Goal: Information Seeking & Learning: Learn about a topic

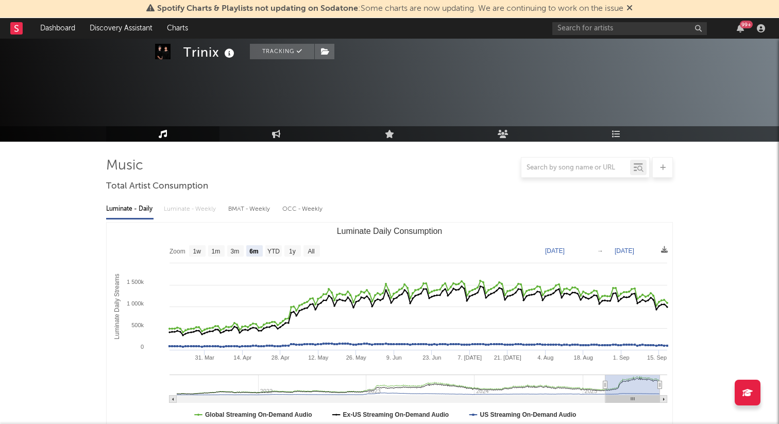
select select "6m"
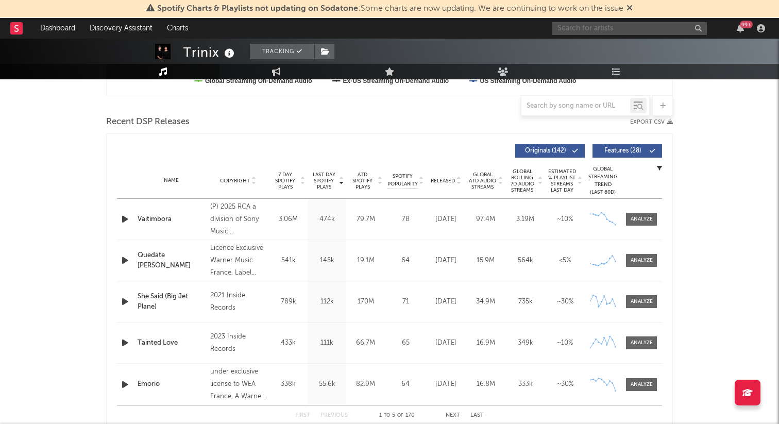
click at [572, 24] on input "text" at bounding box center [629, 28] width 155 height 13
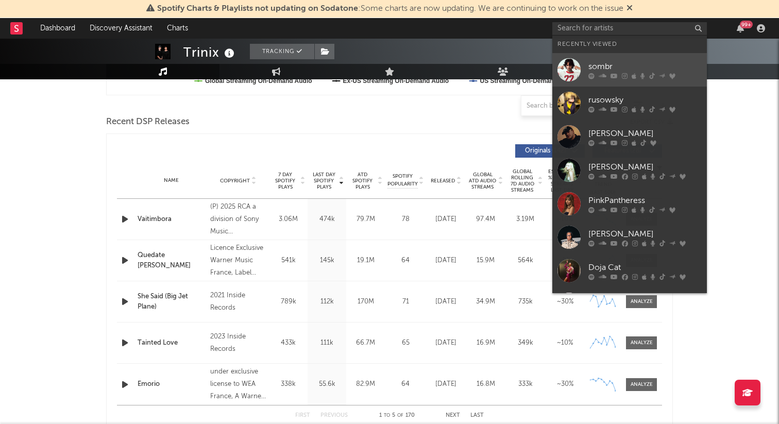
click at [577, 72] on div at bounding box center [569, 69] width 23 height 23
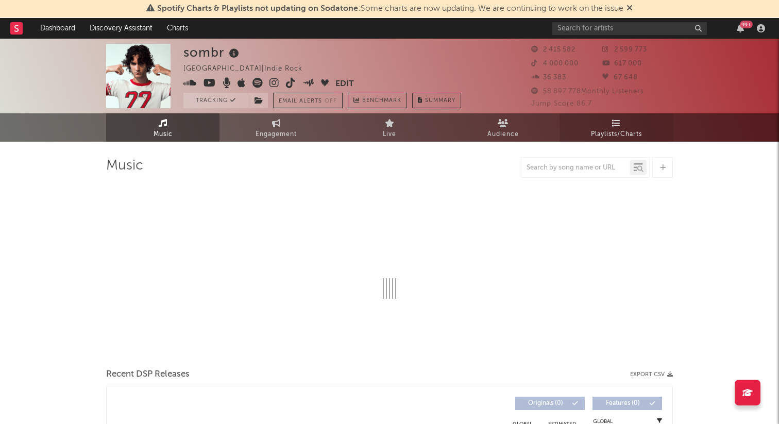
click at [608, 128] on span "Playlists/Charts" at bounding box center [616, 134] width 51 height 12
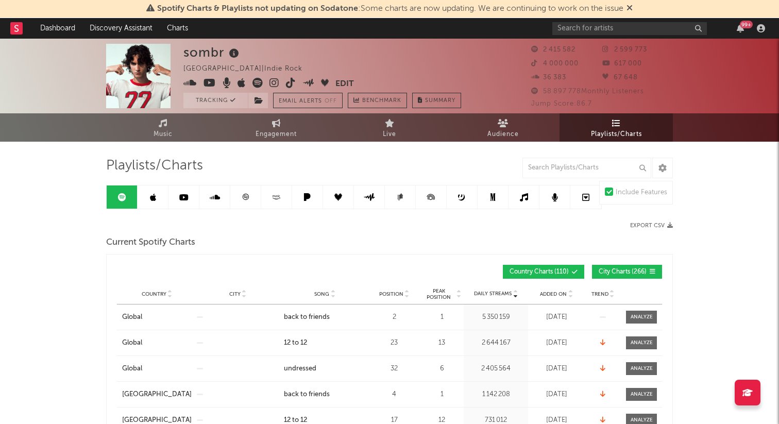
click at [318, 293] on span "Song" at bounding box center [321, 294] width 15 height 6
click at [648, 321] on span at bounding box center [641, 317] width 31 height 13
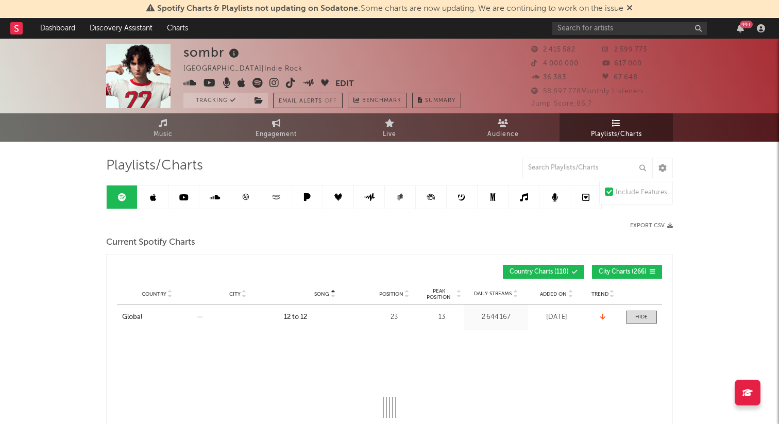
select select "1w"
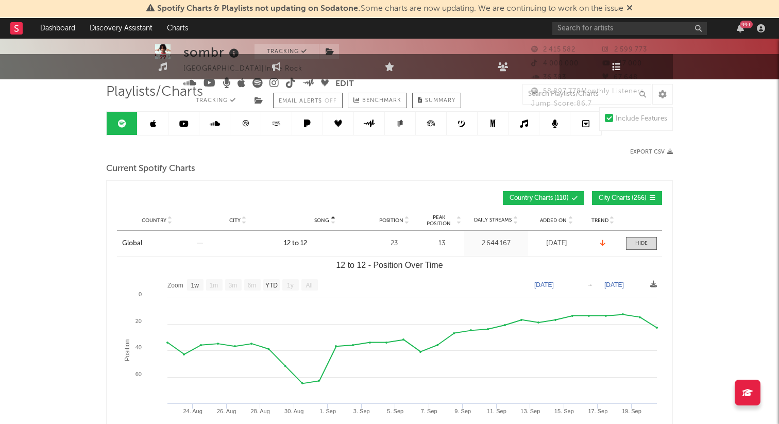
scroll to position [80, 0]
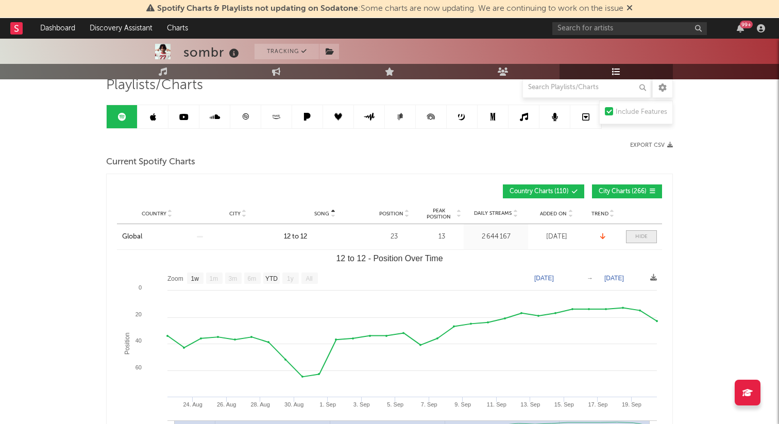
click at [640, 238] on div at bounding box center [641, 237] width 12 height 8
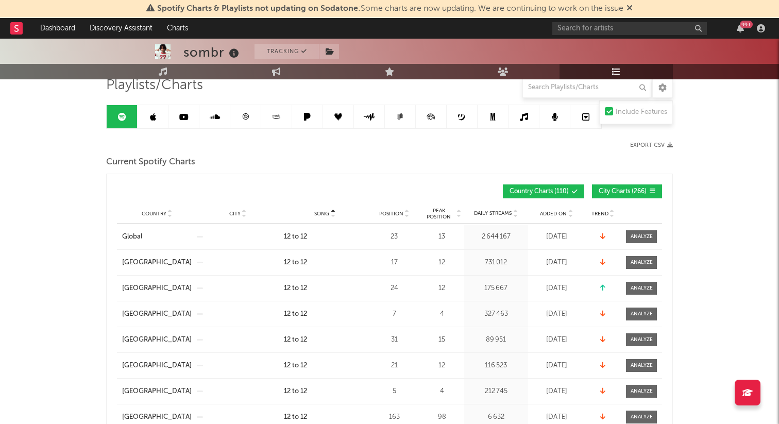
click at [383, 212] on span "Position" at bounding box center [391, 214] width 24 height 6
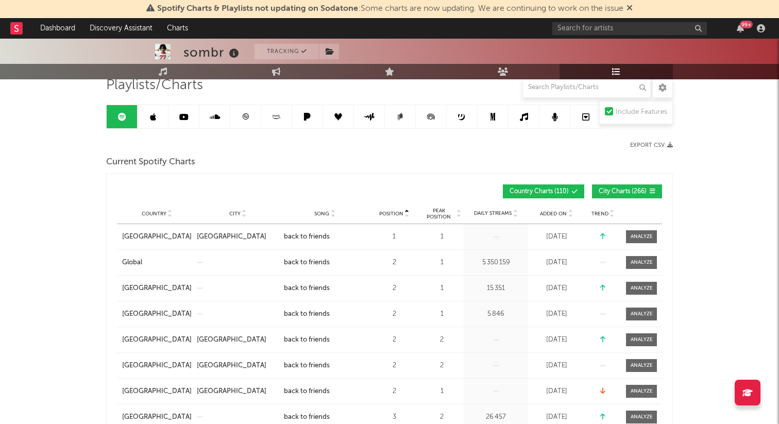
click at [610, 189] on span "City Charts ( 266 )" at bounding box center [623, 192] width 48 height 6
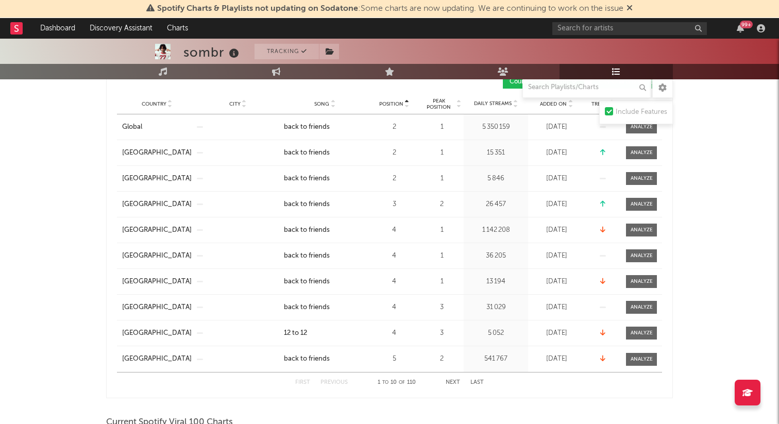
scroll to position [199, 0]
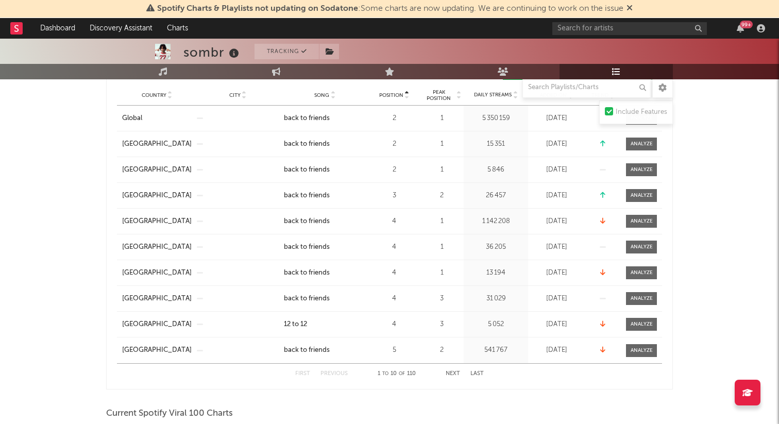
click at [452, 373] on button "Next" at bounding box center [453, 374] width 14 height 6
click at [450, 379] on div "First Previous 11 to 20 of 110 Next Last" at bounding box center [389, 374] width 189 height 20
click at [451, 372] on button "Next" at bounding box center [453, 374] width 14 height 6
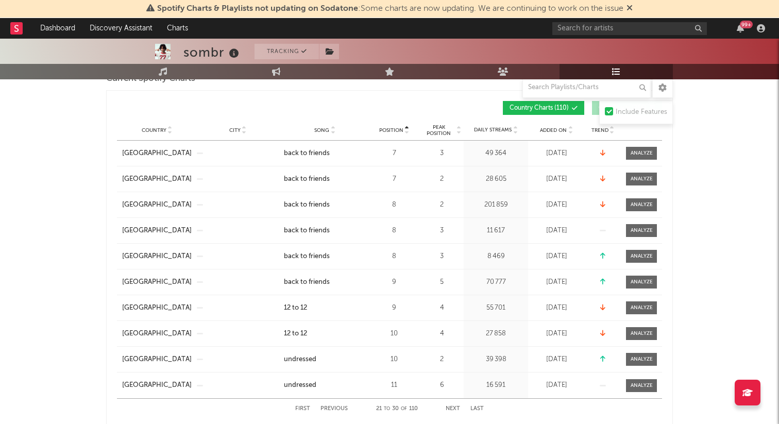
scroll to position [143, 0]
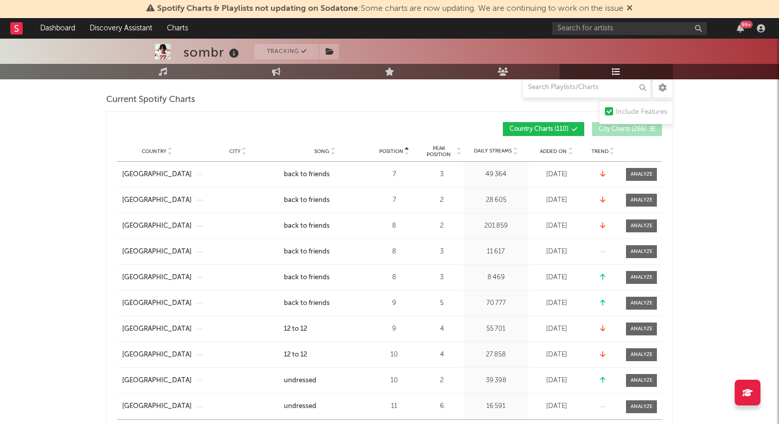
click at [155, 149] on span "Country" at bounding box center [154, 151] width 25 height 6
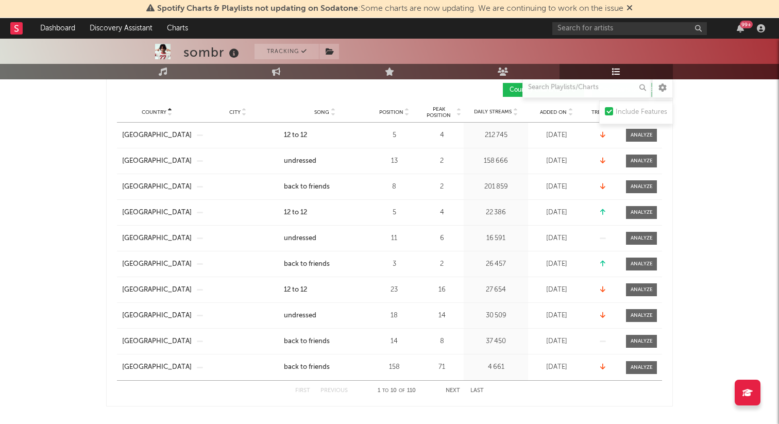
scroll to position [235, 0]
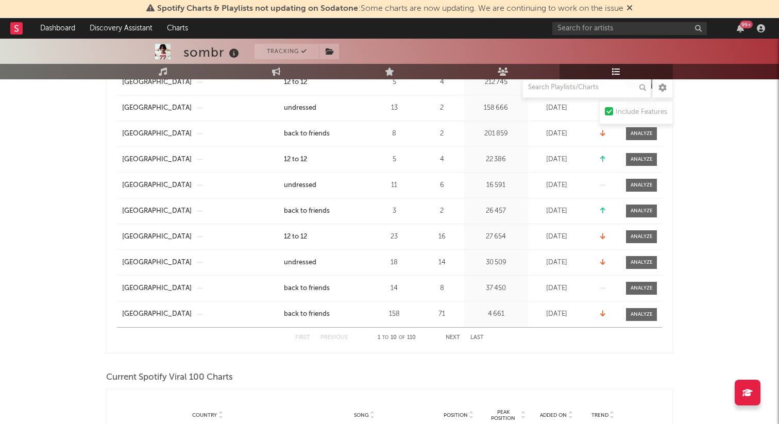
click at [455, 335] on button "Next" at bounding box center [453, 338] width 14 height 6
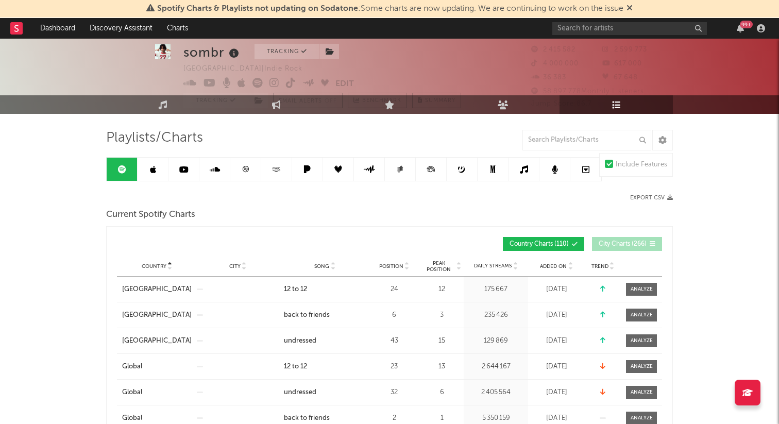
scroll to position [22, 0]
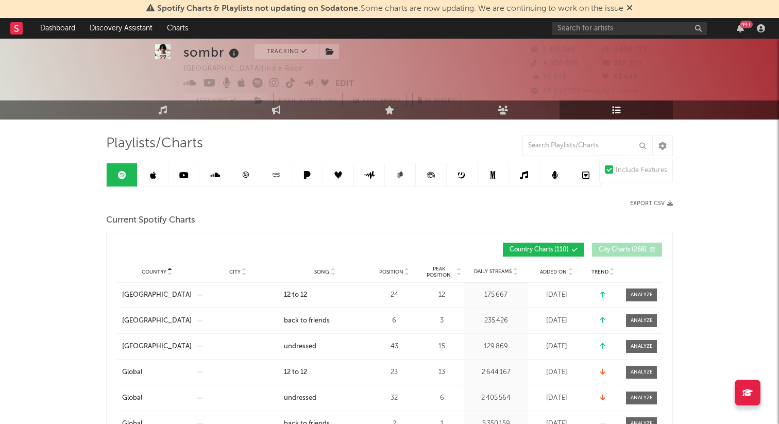
click at [240, 175] on link at bounding box center [245, 174] width 31 height 23
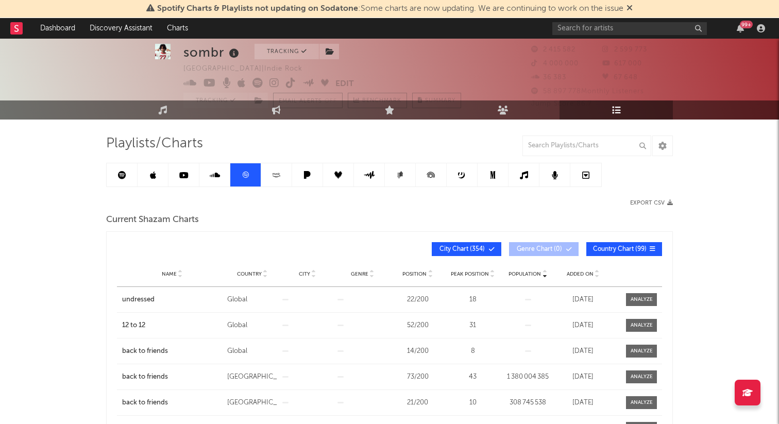
click at [450, 254] on button "City Chart ( 354 )" at bounding box center [467, 249] width 70 height 14
click at [167, 272] on span "Name" at bounding box center [169, 274] width 15 height 6
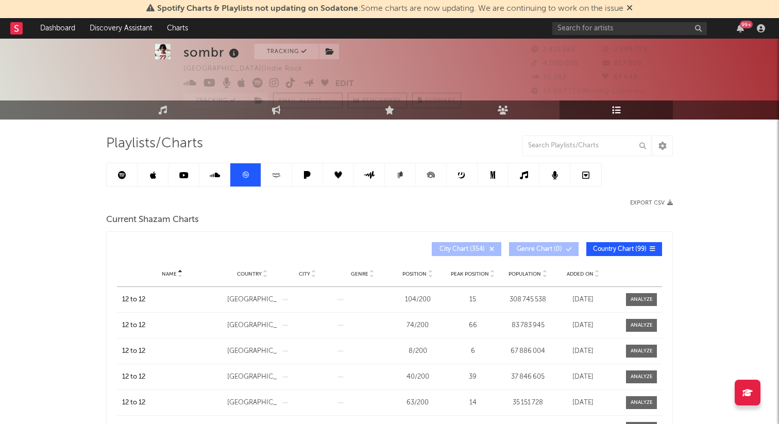
click at [409, 270] on div "Position" at bounding box center [418, 274] width 50 height 8
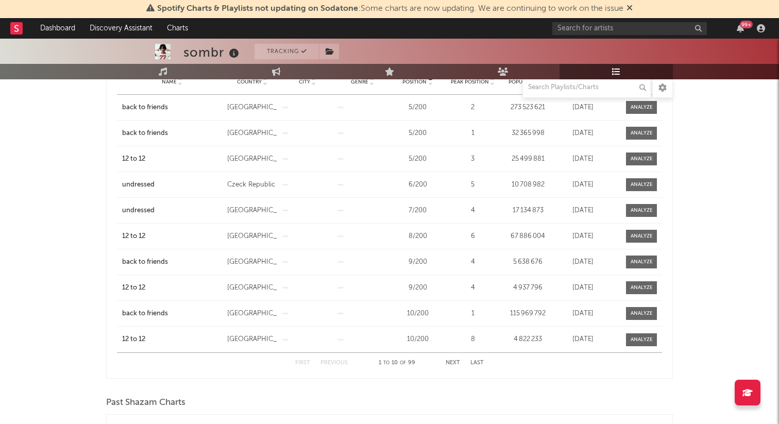
scroll to position [216, 0]
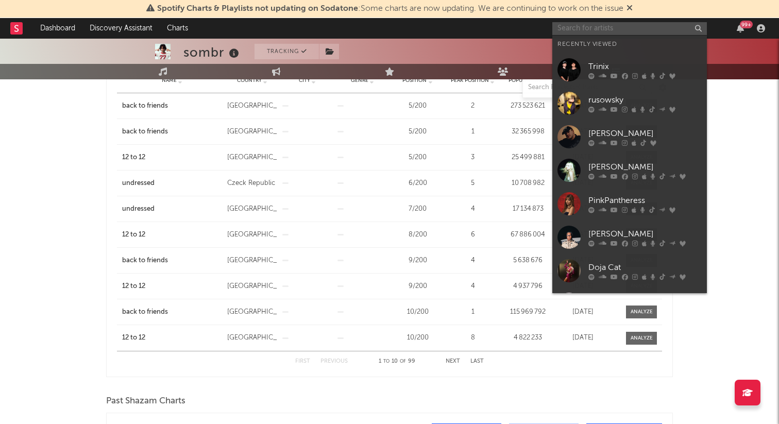
click at [650, 30] on input "text" at bounding box center [629, 28] width 155 height 13
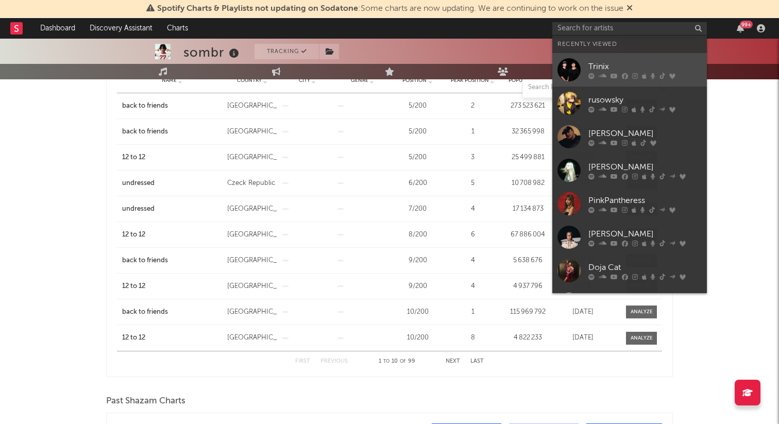
click at [630, 64] on div "Trinix" at bounding box center [645, 66] width 113 height 12
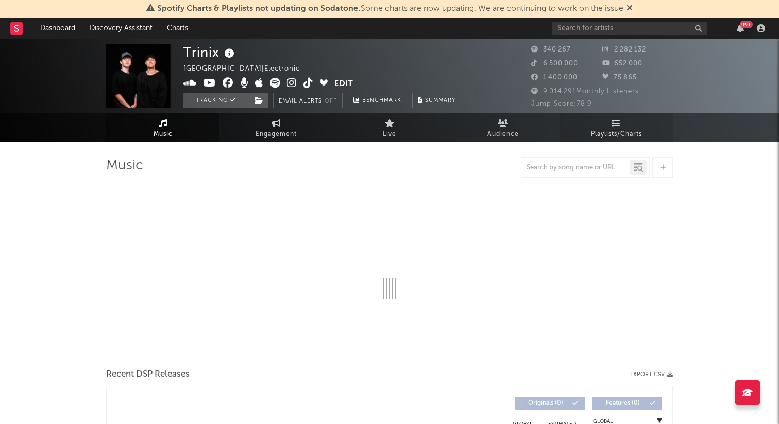
click at [592, 132] on span "Playlists/Charts" at bounding box center [616, 134] width 51 height 12
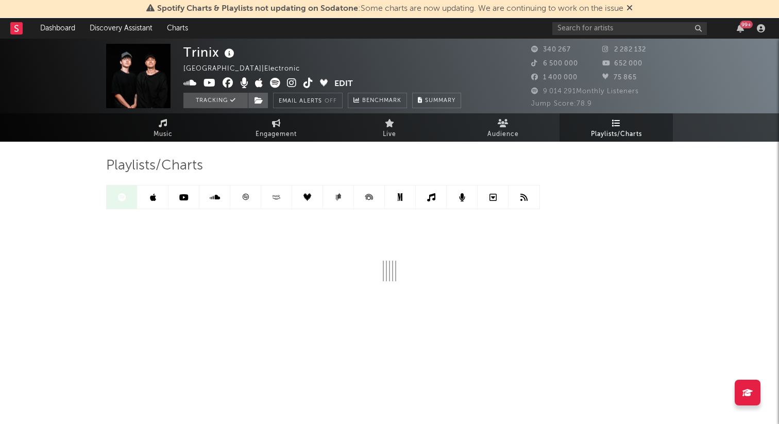
click at [260, 195] on link at bounding box center [245, 197] width 31 height 23
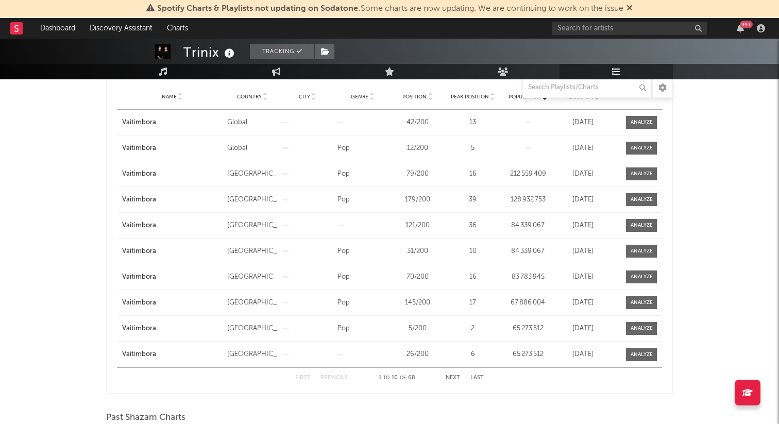
scroll to position [198, 0]
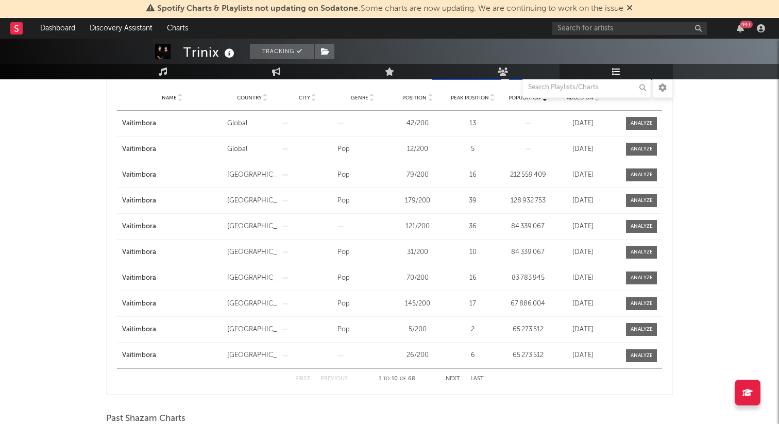
click at [449, 377] on button "Next" at bounding box center [453, 379] width 14 height 6
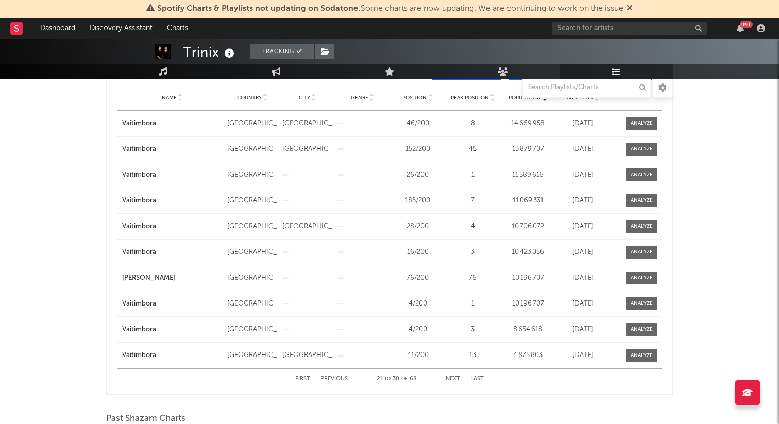
click at [449, 377] on button "Next" at bounding box center [453, 379] width 14 height 6
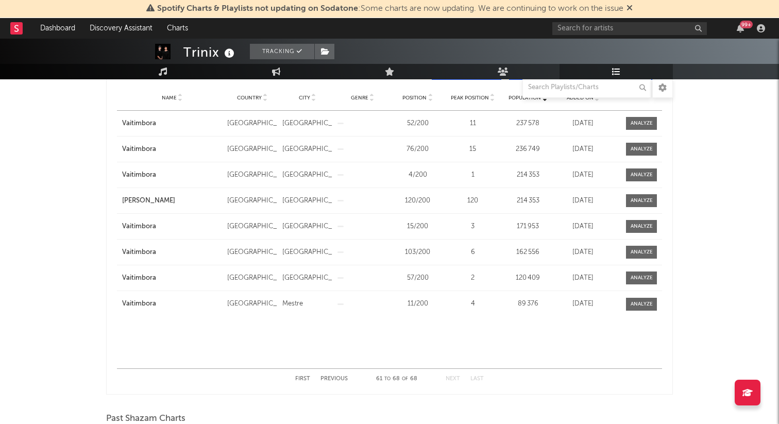
click at [169, 98] on span "Name" at bounding box center [169, 98] width 15 height 6
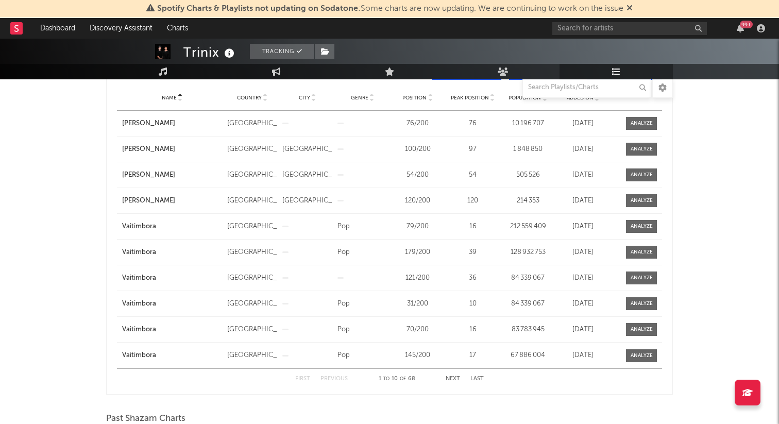
click at [477, 381] on button "Last" at bounding box center [477, 379] width 13 height 6
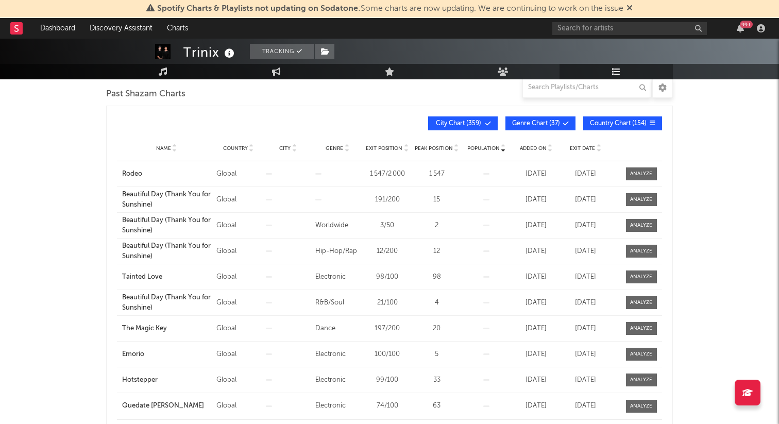
scroll to position [480, 0]
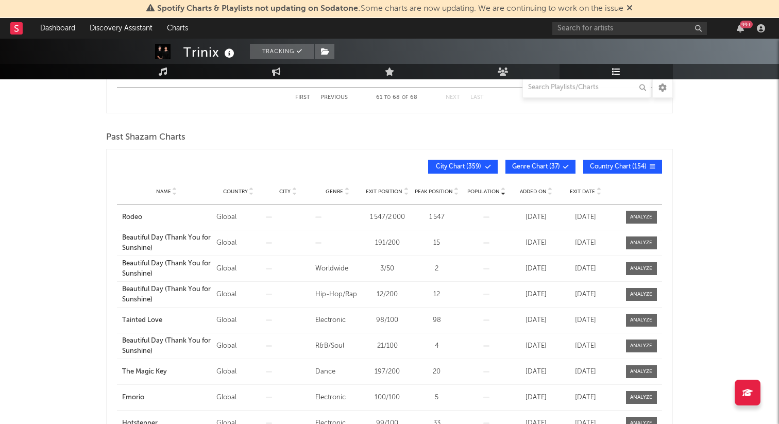
click at [161, 189] on span "Name" at bounding box center [163, 192] width 15 height 6
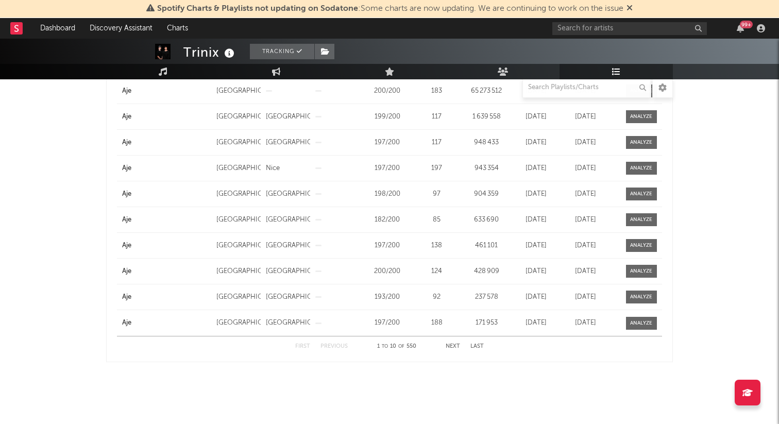
scroll to position [605, 0]
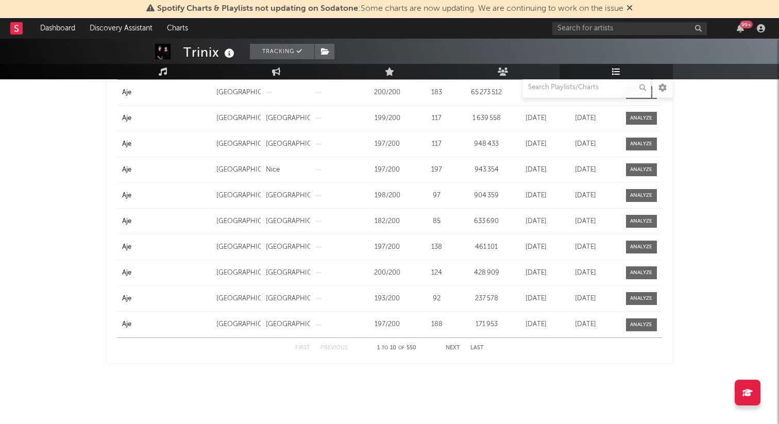
click at [454, 348] on button "Next" at bounding box center [453, 348] width 14 height 6
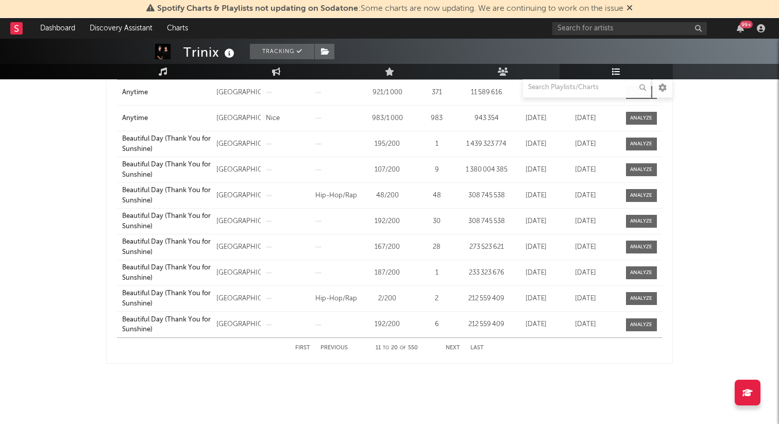
click at [454, 348] on button "Next" at bounding box center [453, 348] width 14 height 6
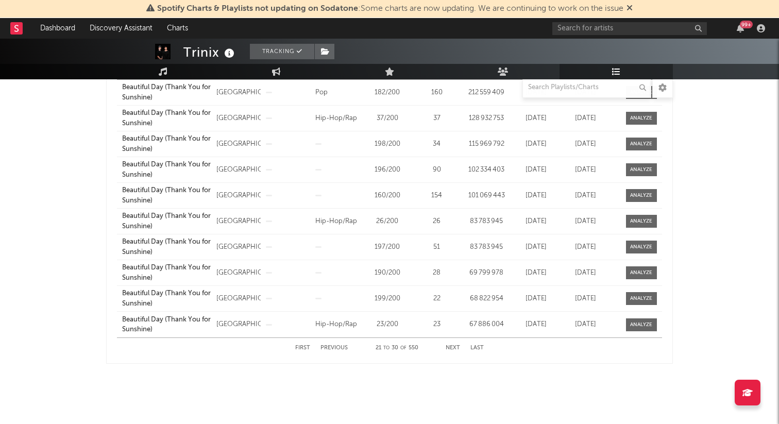
click at [454, 348] on button "Next" at bounding box center [453, 348] width 14 height 6
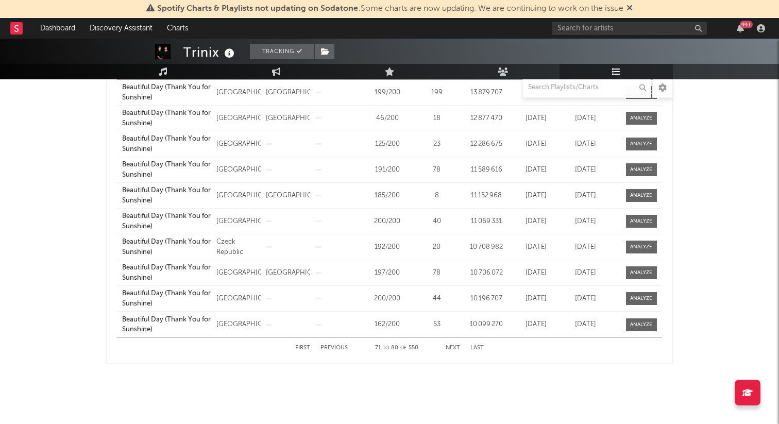
click at [454, 348] on button "Next" at bounding box center [453, 348] width 14 height 6
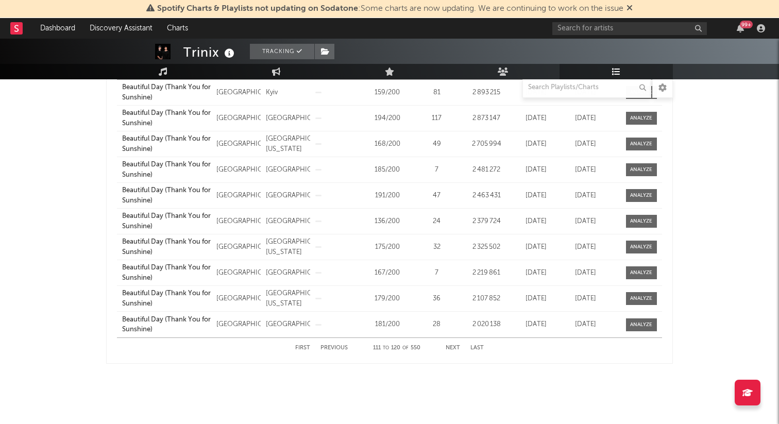
click at [454, 348] on button "Next" at bounding box center [453, 348] width 14 height 6
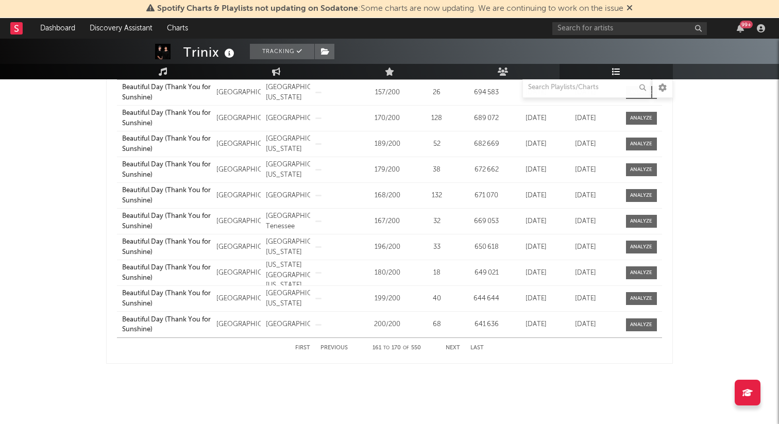
click at [454, 348] on button "Next" at bounding box center [453, 348] width 14 height 6
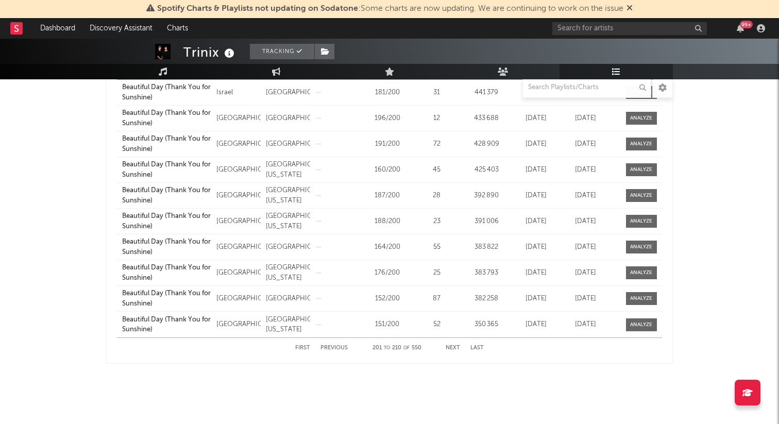
click at [454, 348] on button "Next" at bounding box center [453, 348] width 14 height 6
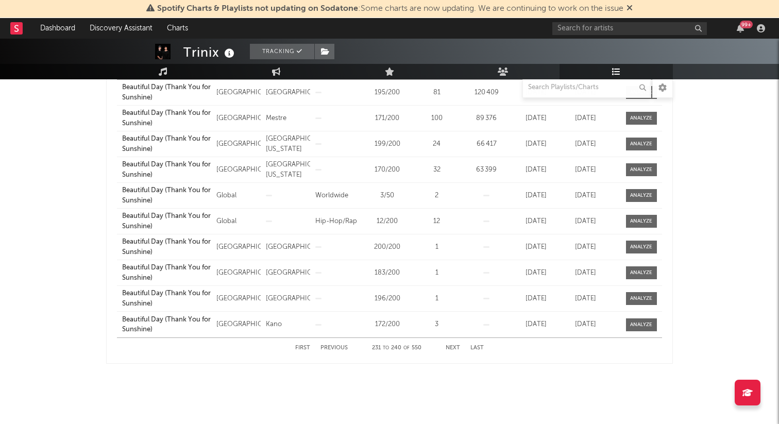
click at [454, 348] on button "Next" at bounding box center [453, 348] width 14 height 6
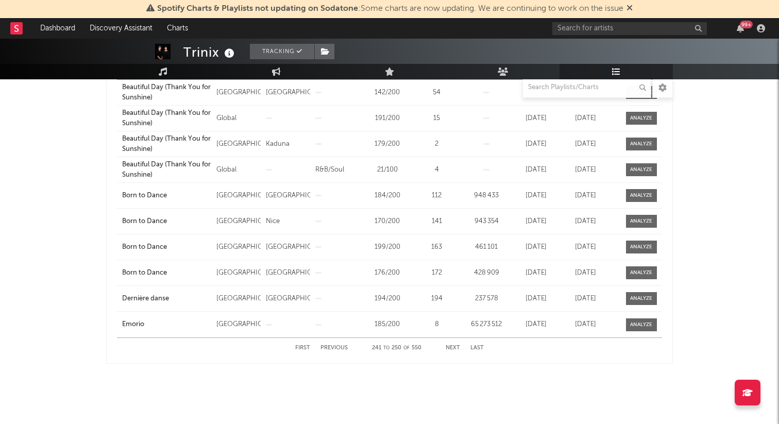
click at [454, 348] on button "Next" at bounding box center [453, 348] width 14 height 6
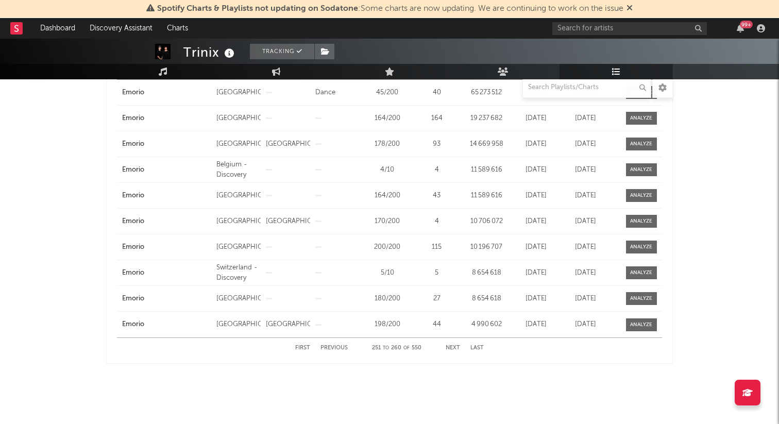
click at [454, 348] on button "Next" at bounding box center [453, 348] width 14 height 6
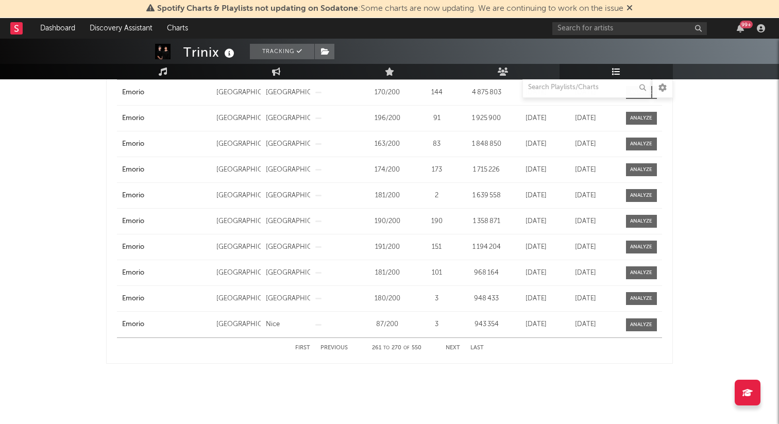
click at [454, 348] on button "Next" at bounding box center [453, 348] width 14 height 6
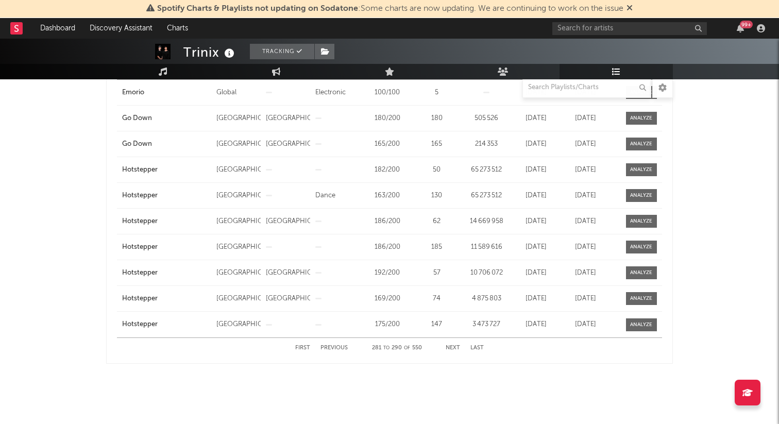
click at [454, 348] on button "Next" at bounding box center [453, 348] width 14 height 6
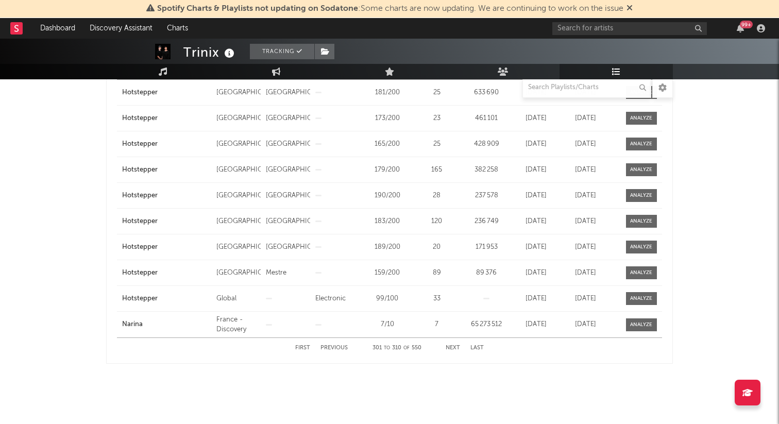
click at [454, 348] on button "Next" at bounding box center [453, 348] width 14 height 6
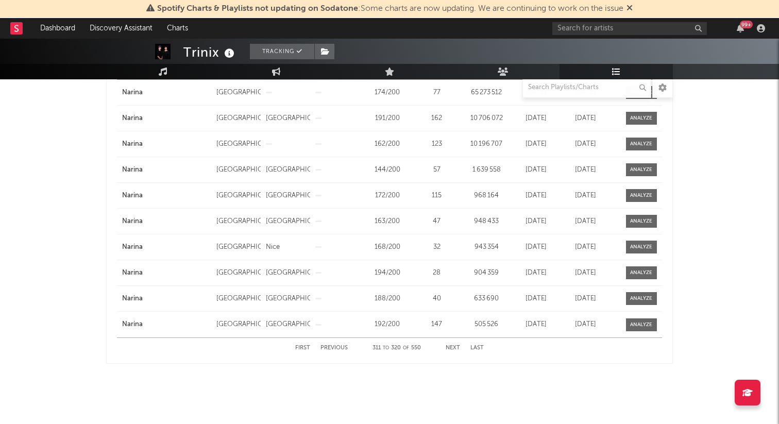
click at [454, 348] on button "Next" at bounding box center [453, 348] width 14 height 6
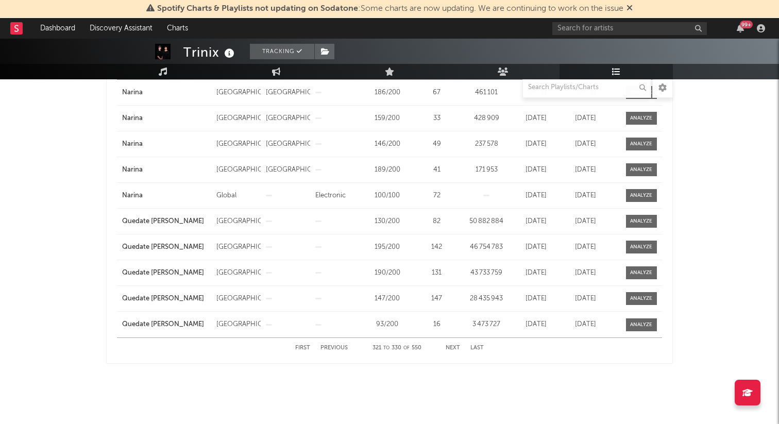
click at [352, 348] on div "First Previous 321 to 330 of 550 Next Last" at bounding box center [389, 348] width 189 height 20
click at [341, 348] on button "Previous" at bounding box center [334, 348] width 27 height 6
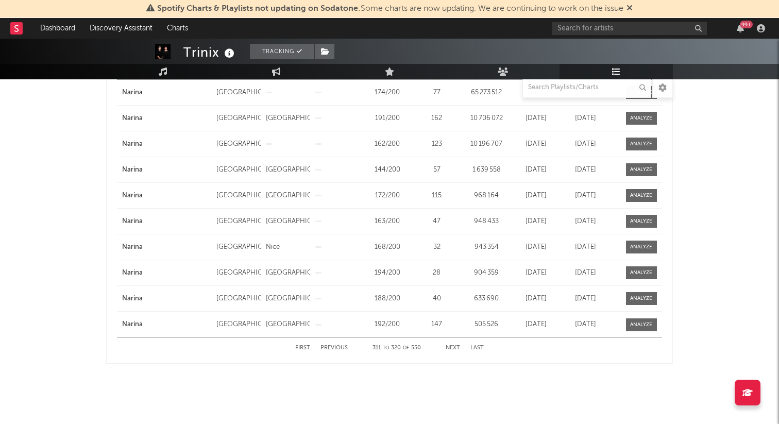
click at [341, 348] on button "Previous" at bounding box center [334, 348] width 27 height 6
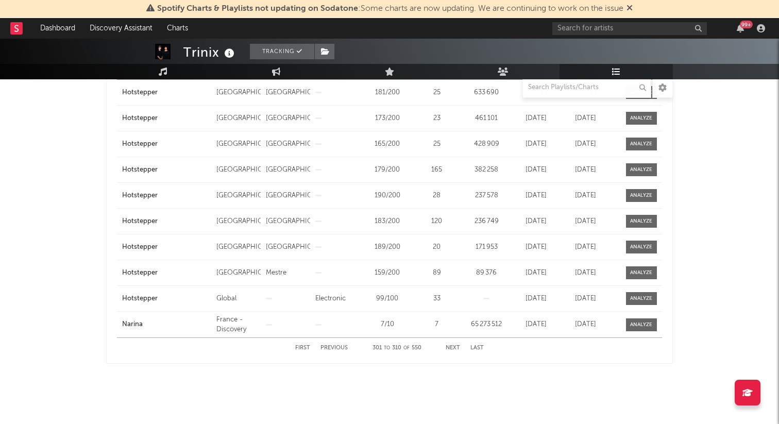
click at [341, 348] on button "Previous" at bounding box center [334, 348] width 27 height 6
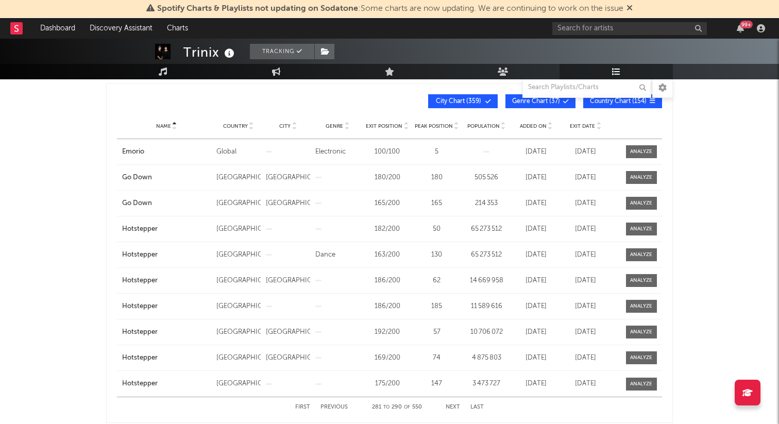
scroll to position [546, 0]
